Goal: Task Accomplishment & Management: Use online tool/utility

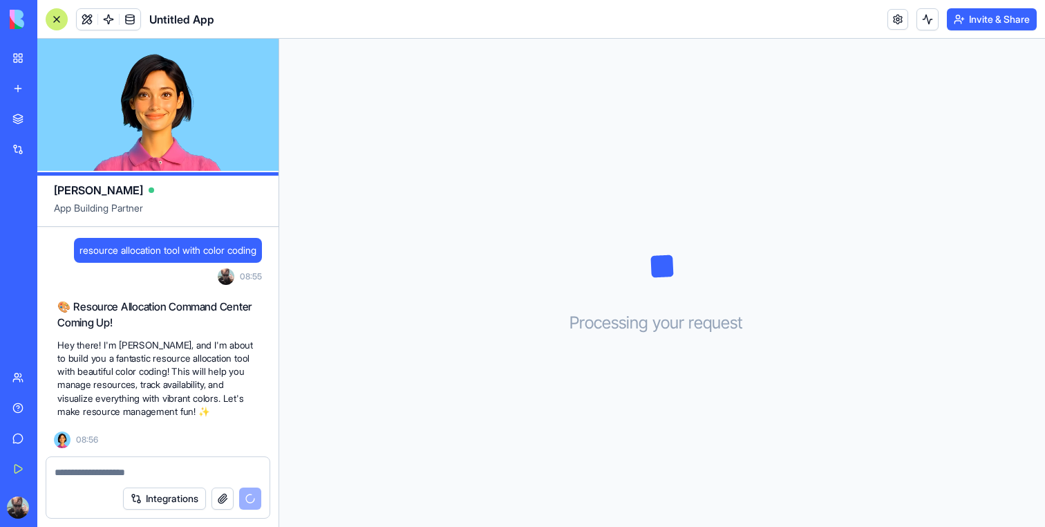
scroll to position [21, 0]
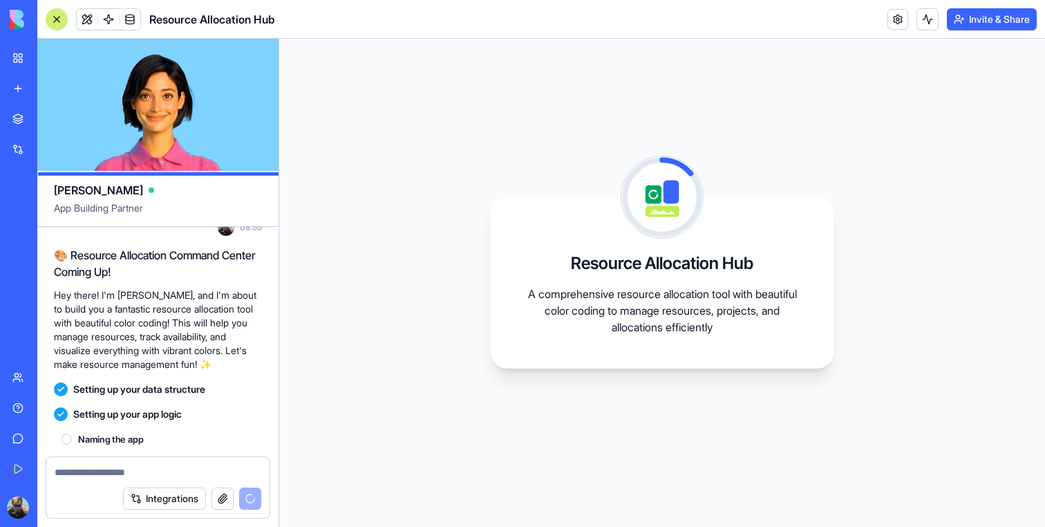
scroll to position [196, 0]
